Goal: Information Seeking & Learning: Find specific fact

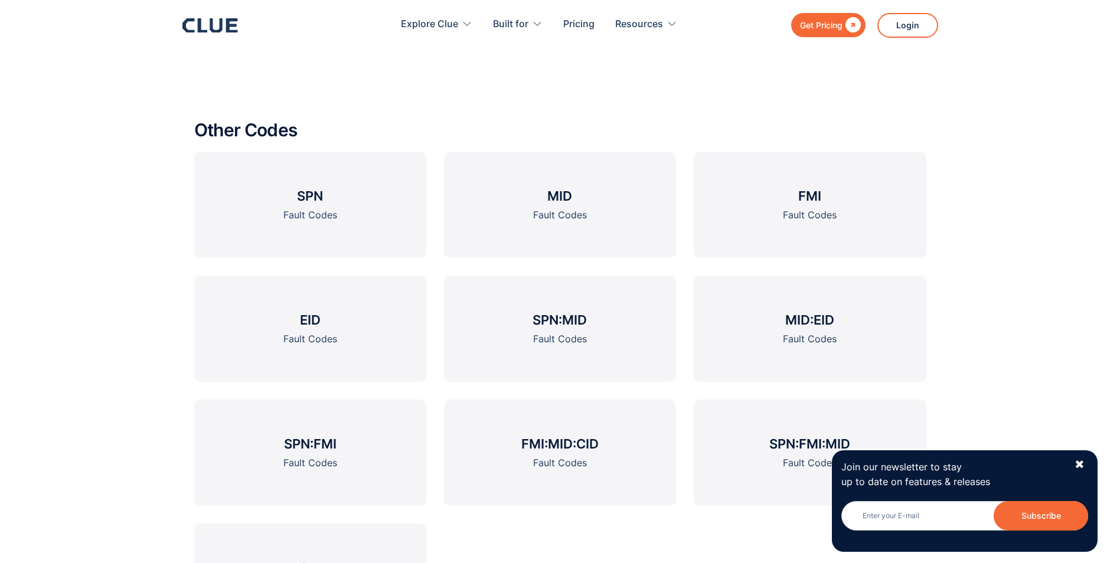
scroll to position [1480, 0]
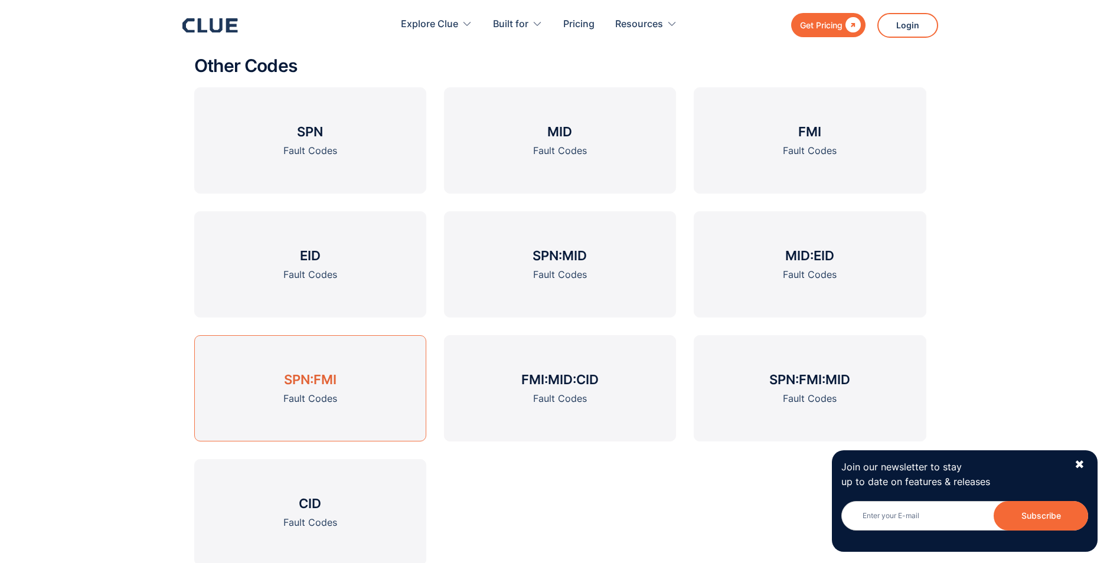
click at [328, 393] on div "Fault Codes" at bounding box center [310, 398] width 54 height 15
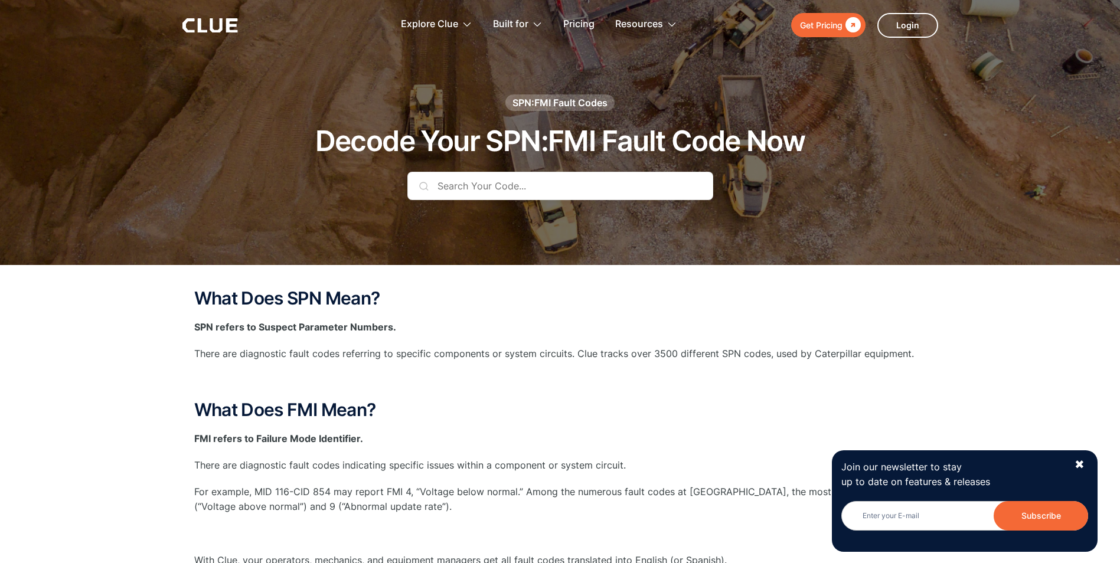
click at [472, 185] on input "text" at bounding box center [560, 186] width 306 height 28
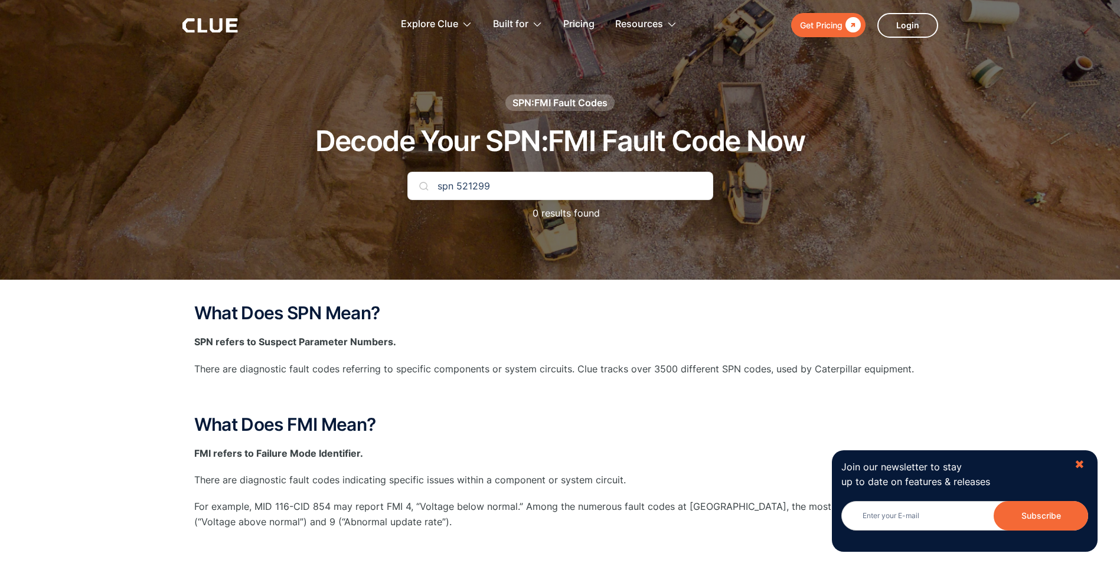
click at [1079, 463] on div "✖" at bounding box center [1079, 464] width 10 height 15
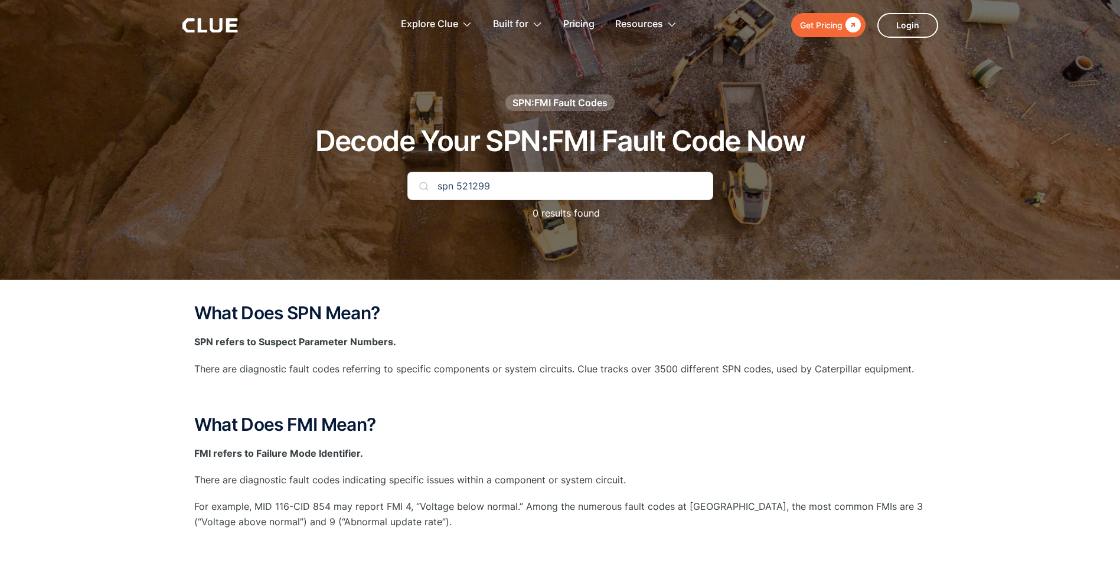
drag, startPoint x: 456, startPoint y: 184, endPoint x: 422, endPoint y: 191, distance: 34.4
click at [422, 191] on input "spn 521299" at bounding box center [560, 186] width 306 height 28
type input "521299"
